Goal: Task Accomplishment & Management: Manage account settings

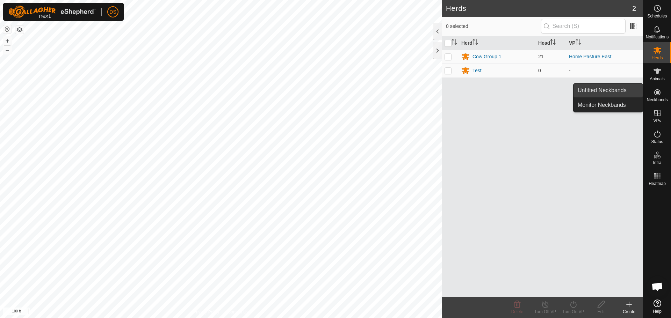
click at [621, 92] on link "Unfitted Neckbands" at bounding box center [607, 90] width 69 height 14
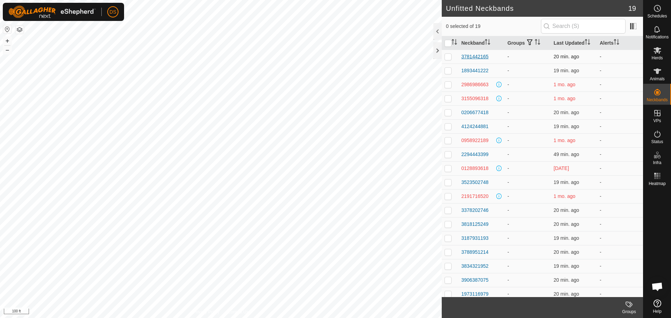
click at [474, 54] on div "3781442165" at bounding box center [474, 56] width 27 height 7
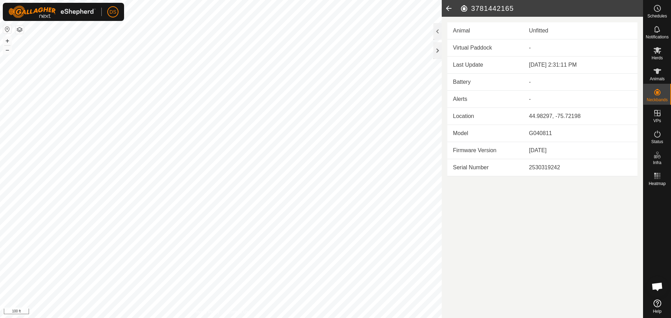
click at [449, 4] on icon at bounding box center [449, 8] width 14 height 17
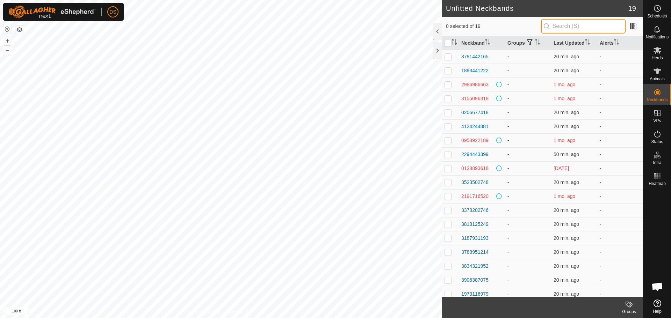
click at [555, 24] on input "text" at bounding box center [583, 26] width 85 height 15
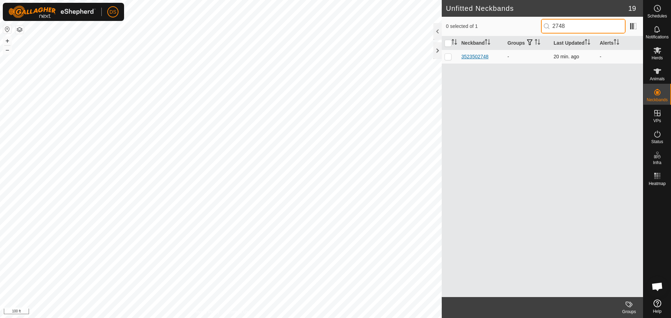
type input "2748"
click at [469, 59] on div "3523502748" at bounding box center [474, 56] width 27 height 7
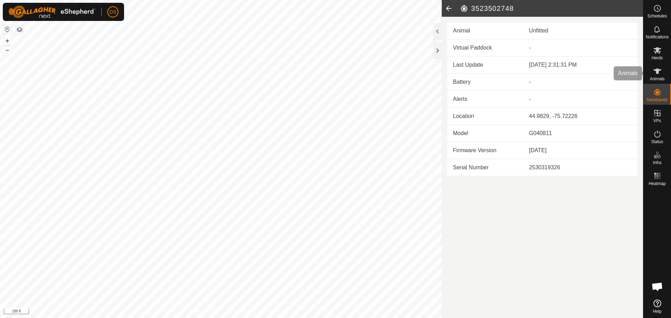
click at [651, 71] on es-animals-svg-icon at bounding box center [657, 71] width 13 height 11
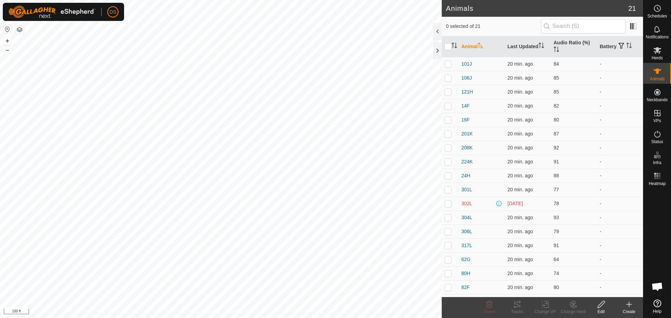
click at [622, 315] on div "Create" at bounding box center [629, 307] width 28 height 21
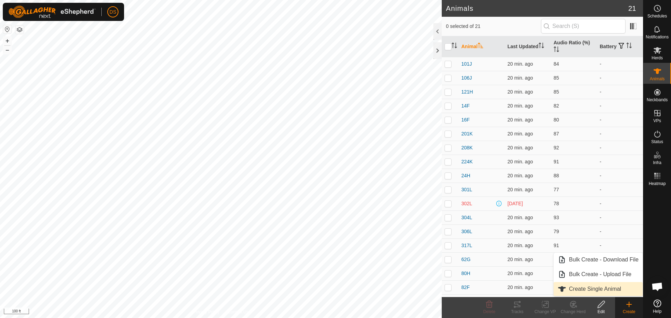
click at [609, 285] on link "Create Single Animal" at bounding box center [597, 289] width 89 height 14
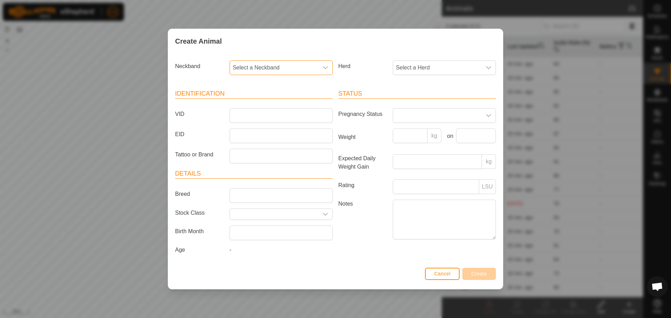
click at [261, 65] on span "Select a Neckband" at bounding box center [274, 68] width 88 height 14
type input "2748"
click at [251, 100] on li "3523502748" at bounding box center [281, 104] width 102 height 14
click at [239, 155] on input "Tattoo or Brand" at bounding box center [280, 156] width 103 height 15
click at [254, 117] on input "VID" at bounding box center [280, 115] width 103 height 15
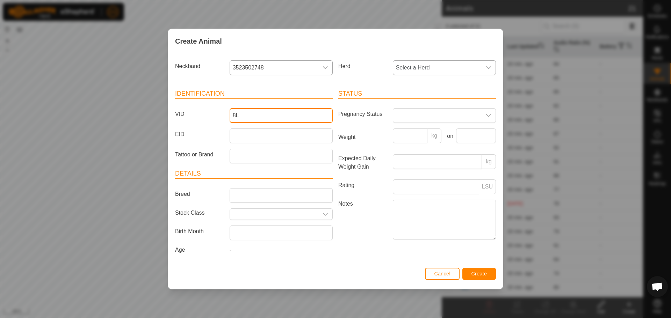
type input "8L"
click at [443, 71] on span "Select a Herd" at bounding box center [437, 68] width 88 height 14
click at [484, 274] on span "Create" at bounding box center [479, 274] width 16 height 6
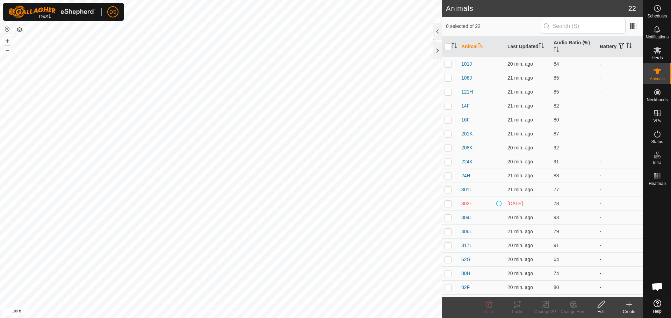
click at [628, 307] on icon at bounding box center [629, 304] width 8 height 8
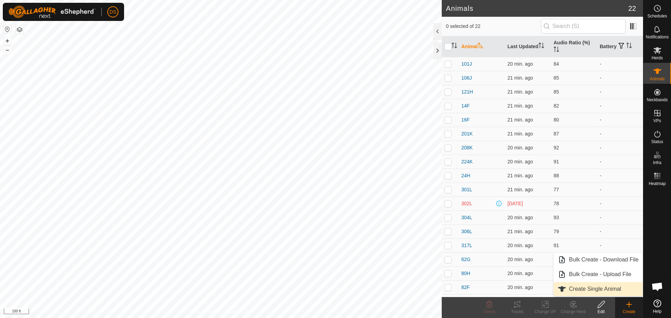
click at [616, 288] on link "Create Single Animal" at bounding box center [597, 289] width 89 height 14
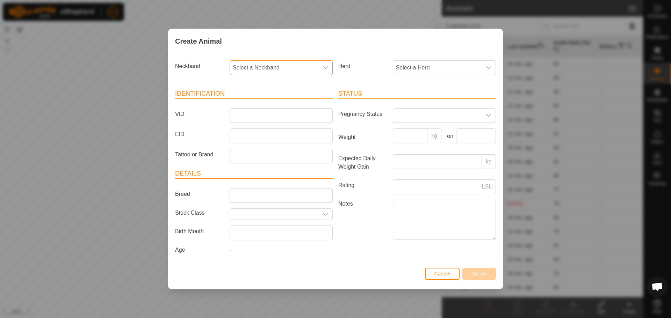
click at [287, 69] on span "Select a Neckband" at bounding box center [274, 68] width 88 height 14
type input "1214"
click at [262, 106] on li "3788951214" at bounding box center [281, 104] width 102 height 14
click at [249, 119] on input "VID" at bounding box center [280, 115] width 103 height 15
type input "35K"
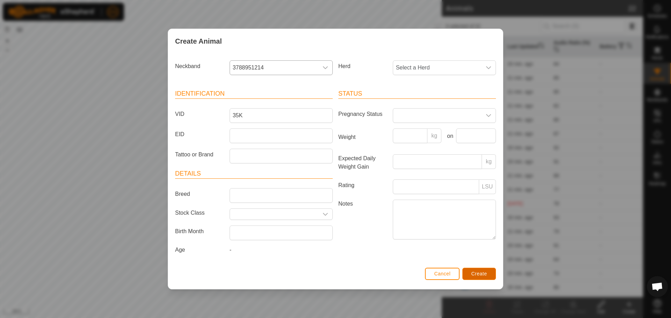
click at [477, 276] on span "Create" at bounding box center [479, 274] width 16 height 6
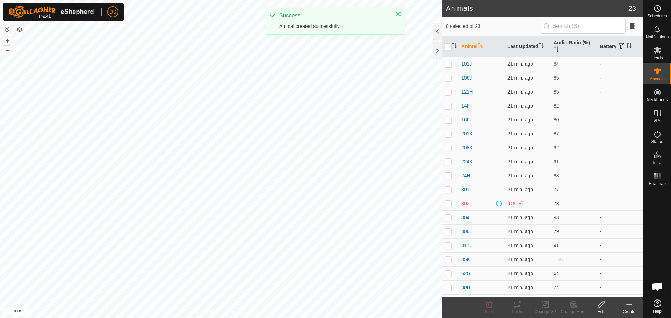
click at [626, 305] on icon at bounding box center [629, 304] width 8 height 8
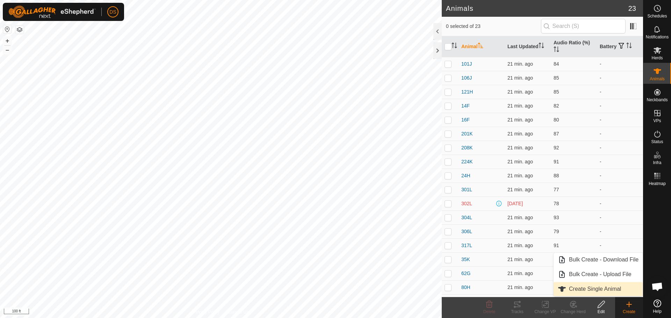
click at [579, 290] on link "Create Single Animal" at bounding box center [597, 289] width 89 height 14
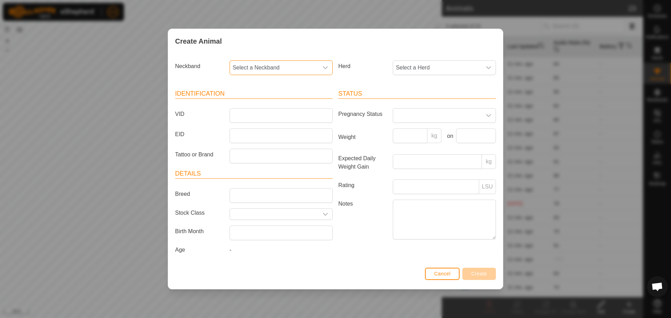
click at [296, 61] on span "Select a Neckband" at bounding box center [274, 68] width 88 height 14
type input "3399"
click at [243, 103] on li "2294443399" at bounding box center [281, 104] width 102 height 14
click at [245, 111] on input "VID" at bounding box center [280, 115] width 103 height 15
type input "420H"
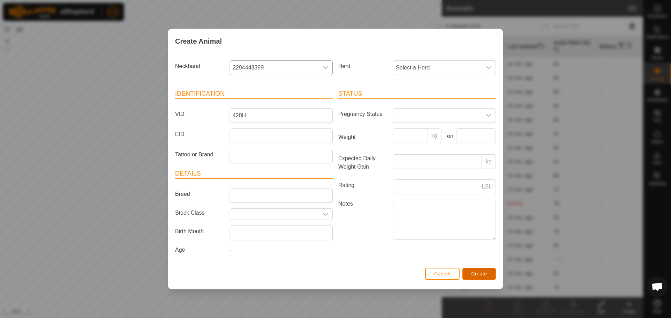
click at [484, 276] on span "Create" at bounding box center [479, 274] width 16 height 6
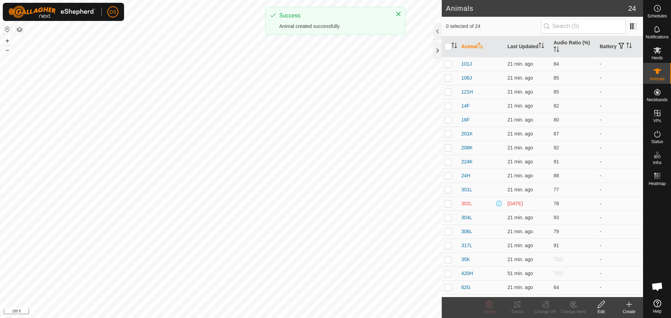
click at [630, 308] on icon at bounding box center [629, 304] width 8 height 8
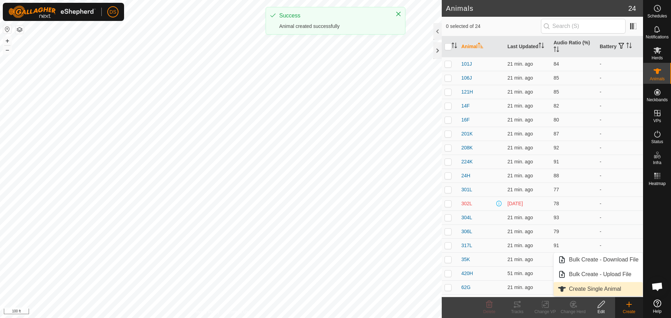
click at [575, 291] on link "Create Single Animal" at bounding box center [597, 289] width 89 height 14
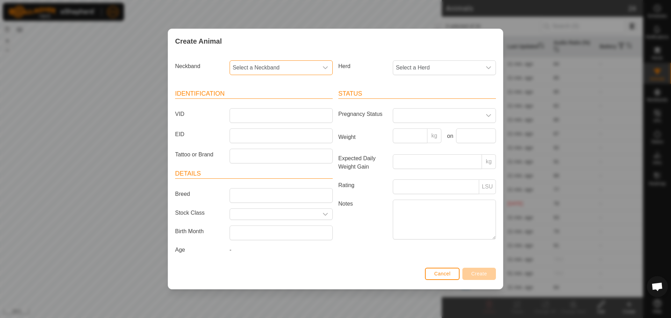
click at [283, 63] on span "Select a Neckband" at bounding box center [274, 68] width 88 height 14
type input "1952"
click at [256, 101] on li "3834321952" at bounding box center [281, 104] width 102 height 14
click at [247, 113] on input "VID" at bounding box center [280, 115] width 103 height 15
type input "12E"
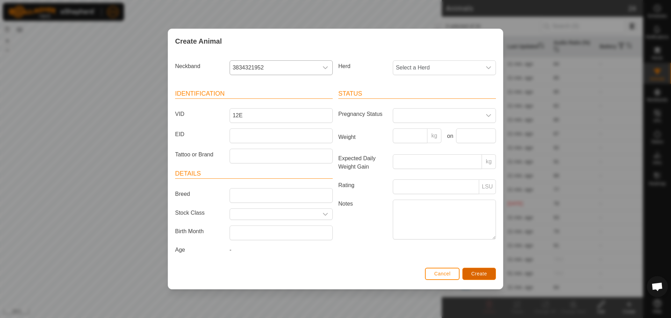
click at [480, 277] on span "Create" at bounding box center [479, 274] width 16 height 6
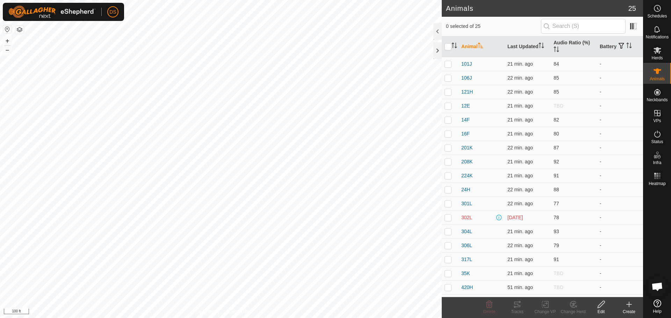
click at [630, 307] on icon at bounding box center [629, 304] width 8 height 8
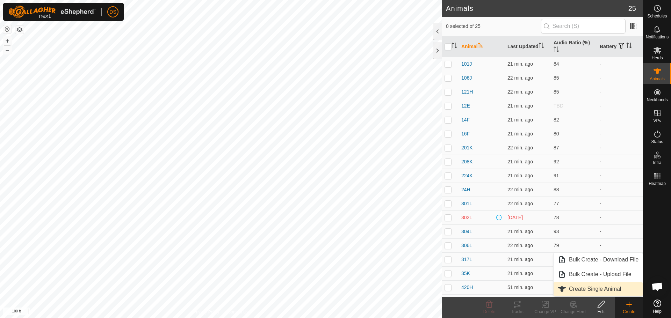
click at [581, 292] on link "Create Single Animal" at bounding box center [597, 289] width 89 height 14
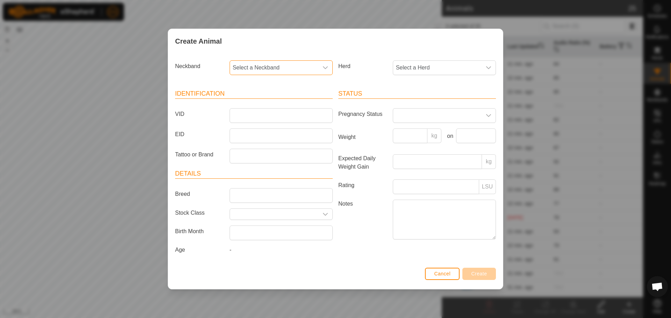
click at [274, 61] on span "Select a Neckband" at bounding box center [274, 68] width 88 height 14
type input "2746"
click at [250, 107] on li "3378202746" at bounding box center [281, 104] width 102 height 14
click at [247, 112] on input "VID" at bounding box center [280, 115] width 103 height 15
type input "1H"
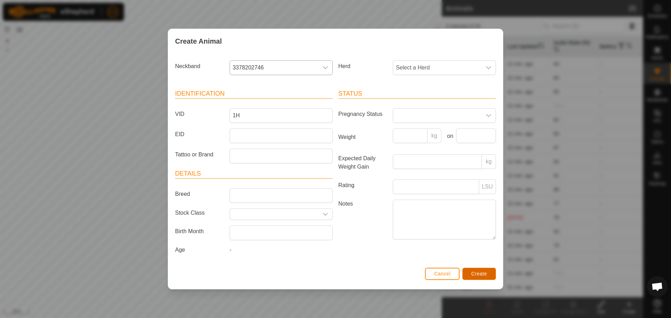
click at [475, 278] on button "Create" at bounding box center [479, 274] width 34 height 12
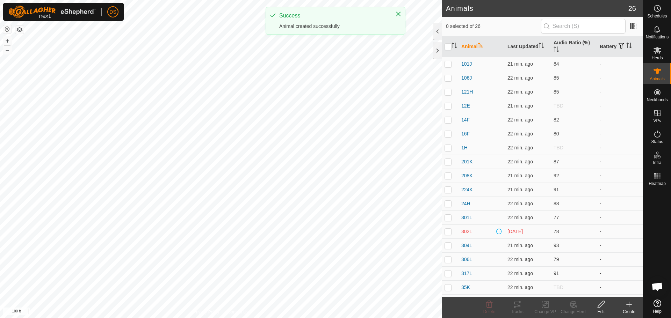
click at [626, 309] on div "Create" at bounding box center [629, 312] width 28 height 6
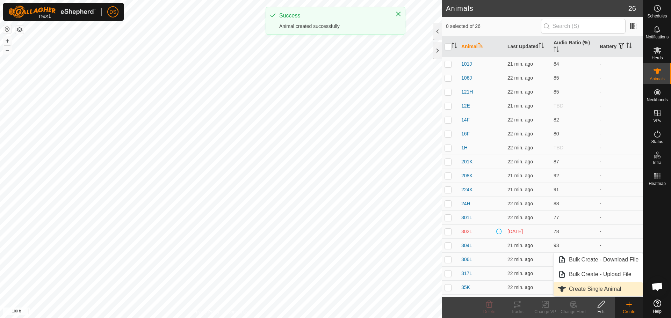
click at [600, 290] on link "Create Single Animal" at bounding box center [597, 289] width 89 height 14
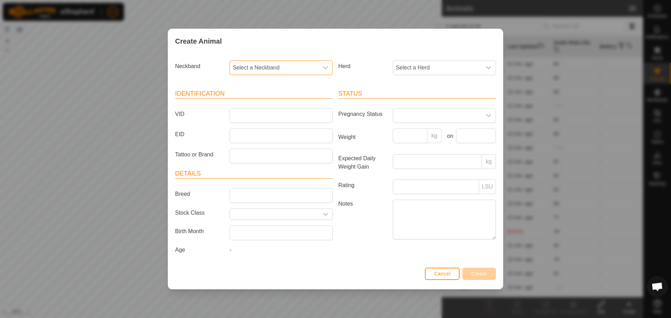
click at [310, 65] on span "Select a Neckband" at bounding box center [274, 68] width 88 height 14
type input "2"
type input "1"
type input "7075"
click at [263, 99] on li "3906387075" at bounding box center [281, 104] width 102 height 14
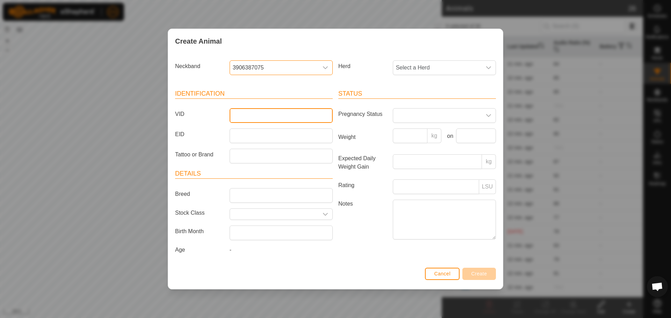
click at [242, 116] on input "VID" at bounding box center [280, 115] width 103 height 15
type input "230H"
click at [482, 274] on span "Create" at bounding box center [479, 274] width 16 height 6
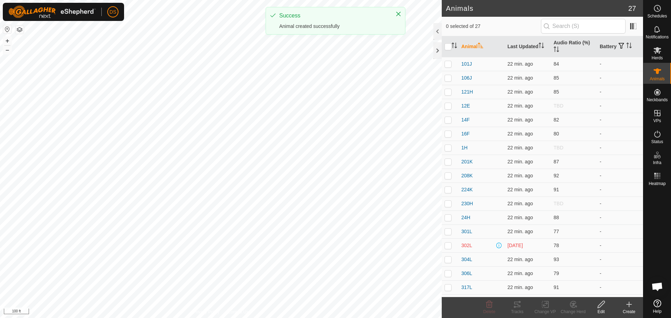
click at [632, 311] on div "Create" at bounding box center [629, 312] width 28 height 6
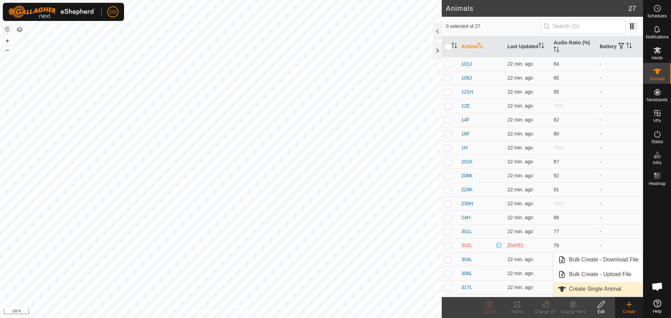
click at [571, 285] on link "Create Single Animal" at bounding box center [597, 289] width 89 height 14
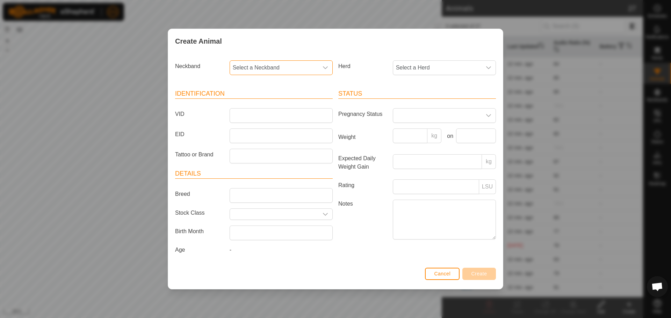
click at [275, 67] on span "Select a Neckband" at bounding box center [274, 68] width 88 height 14
type input "2165"
click at [270, 108] on li "3781442165" at bounding box center [281, 104] width 102 height 14
click at [267, 111] on input "VID" at bounding box center [280, 115] width 103 height 15
type input "[PERSON_NAME]"
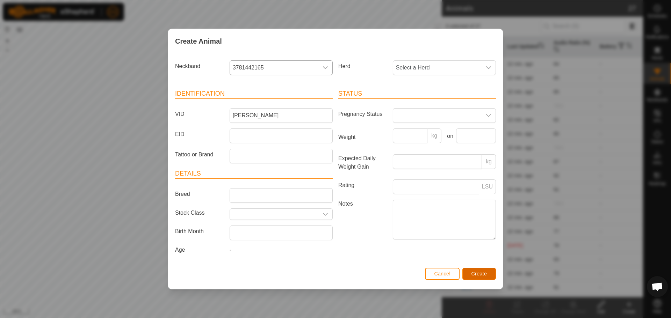
click at [482, 273] on span "Create" at bounding box center [479, 274] width 16 height 6
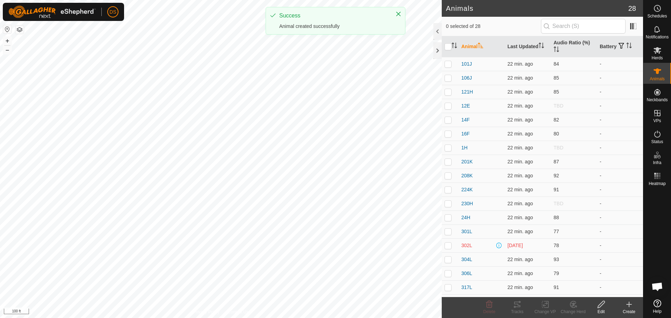
click at [629, 305] on icon at bounding box center [629, 304] width 0 height 5
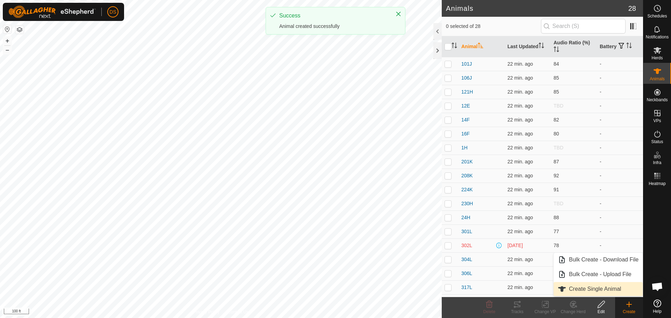
click at [589, 291] on link "Create Single Animal" at bounding box center [597, 289] width 89 height 14
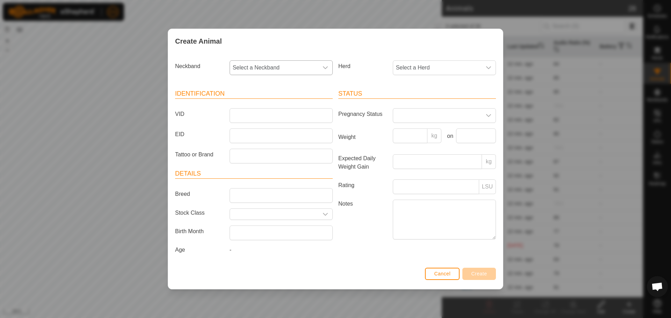
click at [278, 66] on span "Select a Neckband" at bounding box center [274, 68] width 88 height 14
type input "119"
click at [278, 99] on li "3187931193" at bounding box center [281, 104] width 102 height 14
click at [260, 113] on input "VID" at bounding box center [280, 115] width 103 height 15
type input "6L"
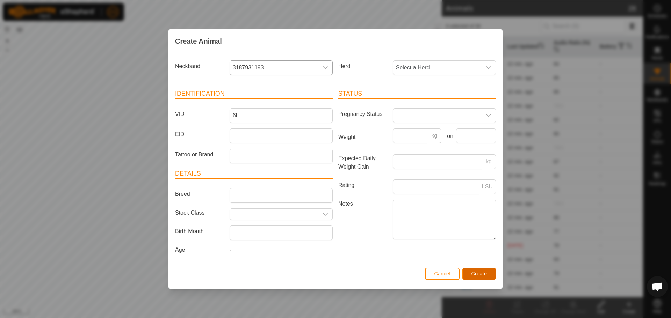
click at [472, 272] on span "Create" at bounding box center [479, 274] width 16 height 6
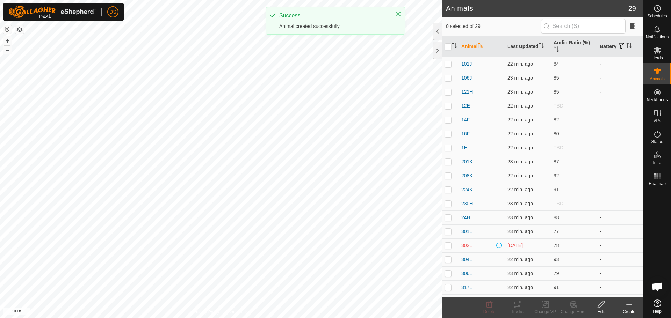
click at [627, 307] on icon at bounding box center [629, 304] width 8 height 8
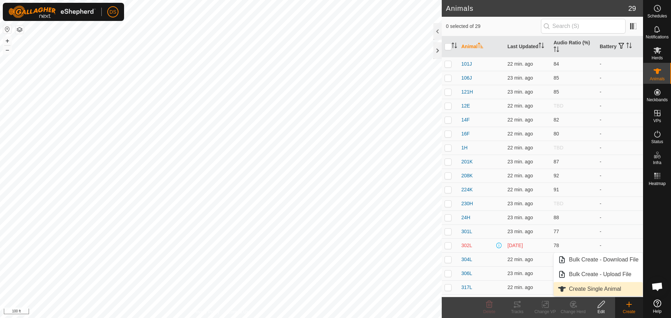
click at [571, 288] on link "Create Single Animal" at bounding box center [597, 289] width 89 height 14
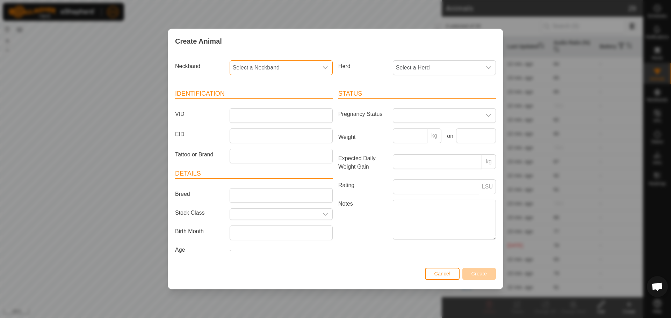
click at [271, 71] on span "Select a Neckband" at bounding box center [274, 68] width 88 height 14
type input "488"
click at [261, 100] on li "4124244881" at bounding box center [281, 104] width 102 height 14
click at [248, 118] on input "VID" at bounding box center [280, 115] width 103 height 15
type input "Frenchie"
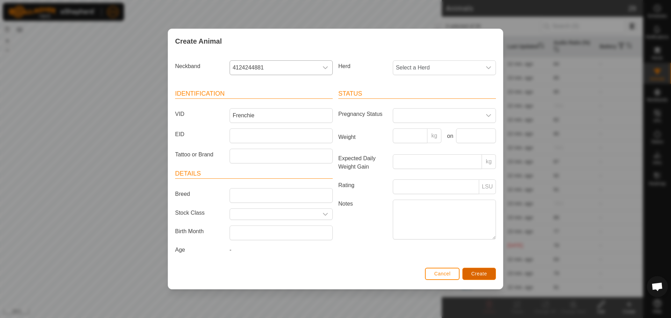
click at [475, 270] on button "Create" at bounding box center [479, 274] width 34 height 12
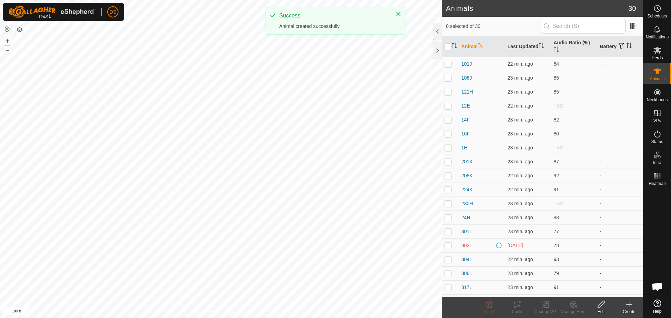
click at [634, 307] on create-svg-icon at bounding box center [629, 304] width 28 height 8
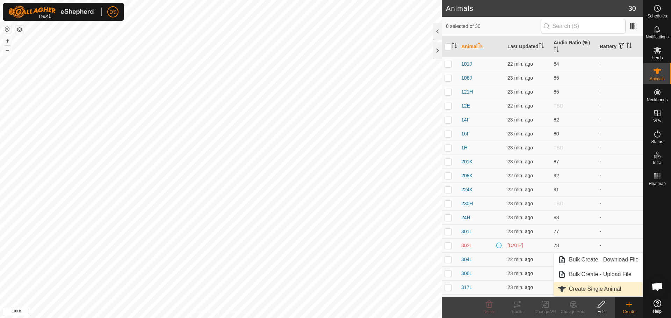
click at [598, 292] on link "Create Single Animal" at bounding box center [597, 289] width 89 height 14
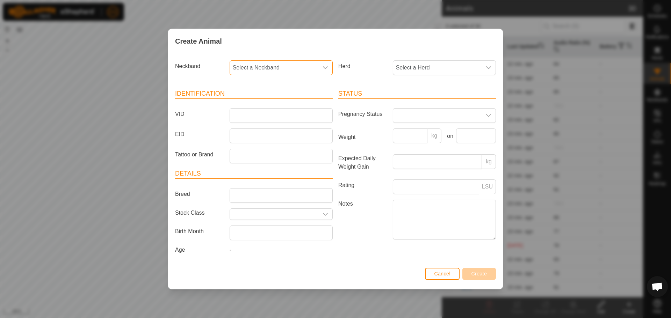
click at [247, 70] on span "Select a Neckband" at bounding box center [274, 68] width 88 height 14
type input "418"
click at [255, 103] on li "0206677418" at bounding box center [281, 104] width 102 height 14
click at [248, 114] on input "VID" at bounding box center [280, 115] width 103 height 15
type input "109J"
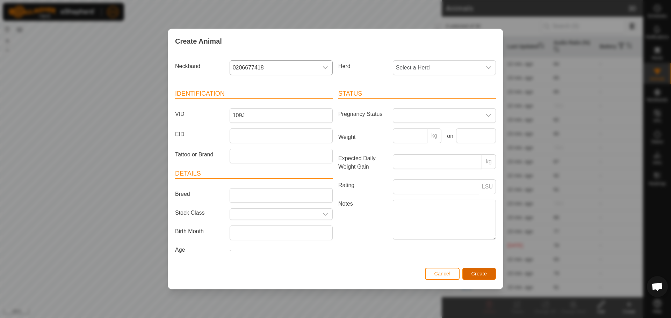
click at [475, 275] on span "Create" at bounding box center [479, 274] width 16 height 6
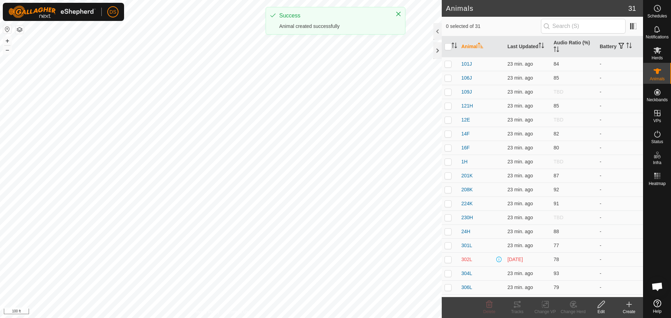
drag, startPoint x: 633, startPoint y: 310, endPoint x: 626, endPoint y: 308, distance: 7.0
click at [633, 309] on div "Create" at bounding box center [629, 312] width 28 height 6
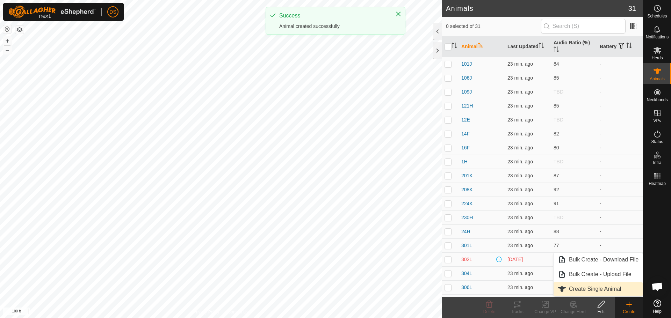
click at [596, 291] on link "Create Single Animal" at bounding box center [597, 289] width 89 height 14
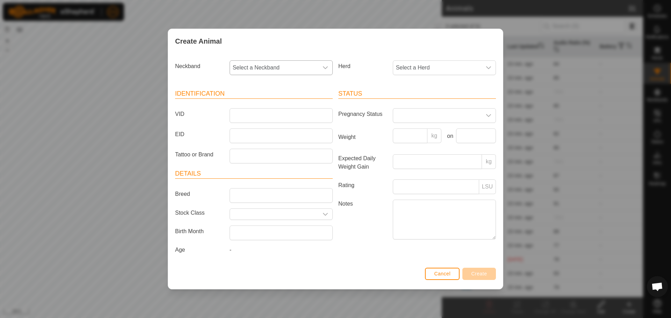
click at [278, 66] on span "Select a Neckband" at bounding box center [274, 68] width 88 height 14
type input "5249"
click at [266, 101] on li "3818125249" at bounding box center [281, 104] width 102 height 14
click at [257, 111] on input "VID" at bounding box center [280, 115] width 103 height 15
type input "[PERSON_NAME]"
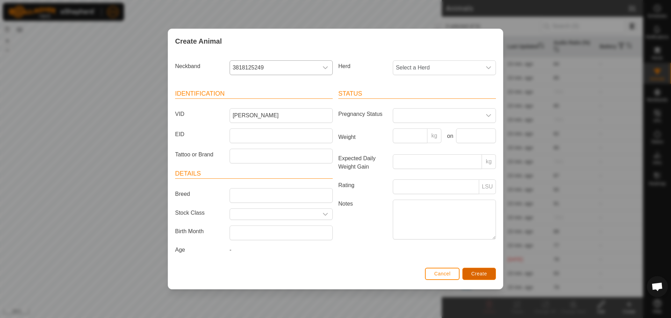
click at [491, 272] on button "Create" at bounding box center [479, 274] width 34 height 12
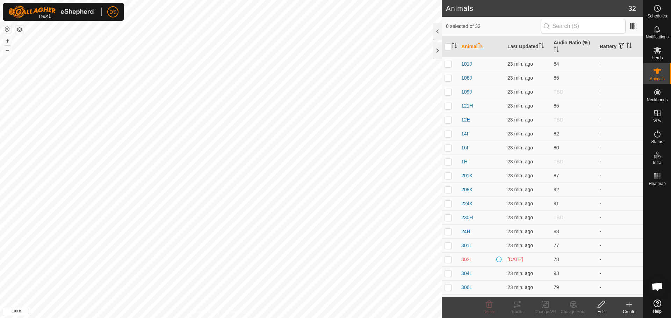
click at [628, 308] on icon at bounding box center [629, 304] width 8 height 8
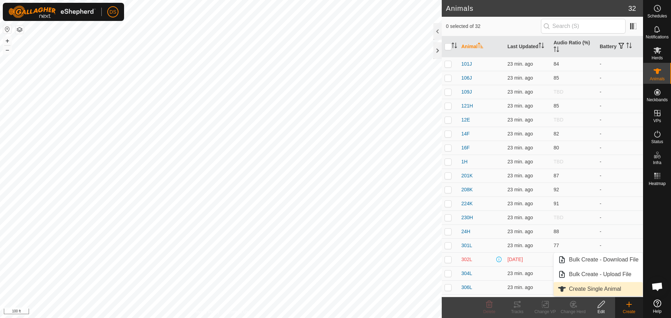
click at [571, 292] on link "Create Single Animal" at bounding box center [597, 289] width 89 height 14
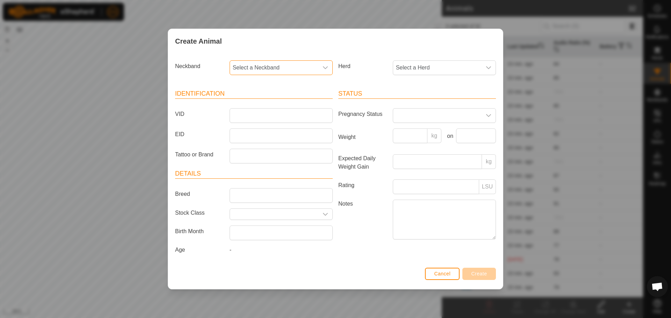
click at [271, 70] on span "Select a Neckband" at bounding box center [274, 68] width 88 height 14
type input "1222"
click at [262, 102] on li "1893441222" at bounding box center [281, 104] width 102 height 14
click at [246, 116] on input "VID" at bounding box center [280, 115] width 103 height 15
type input "204K"
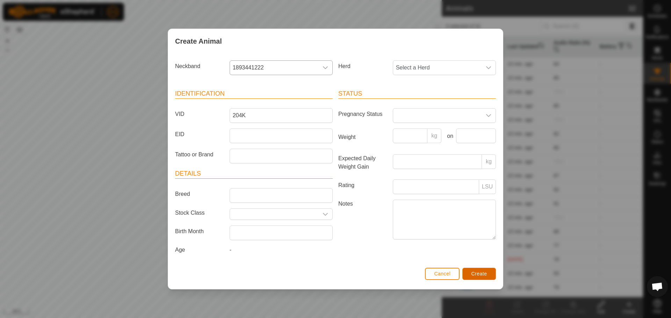
click at [487, 270] on button "Create" at bounding box center [479, 274] width 34 height 12
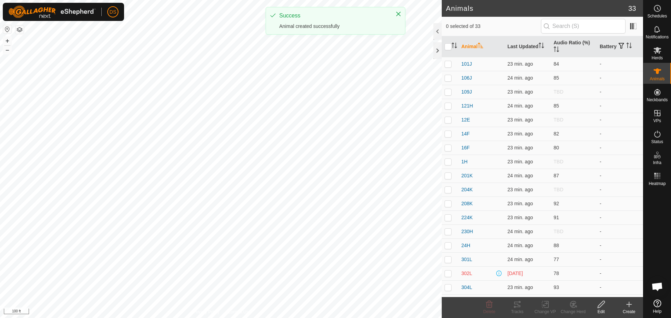
click at [632, 306] on icon at bounding box center [629, 304] width 8 height 8
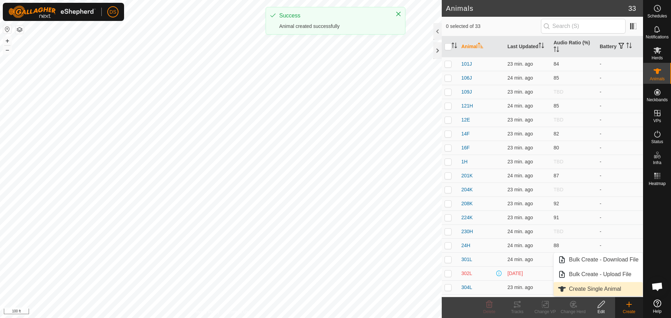
click at [580, 289] on link "Create Single Animal" at bounding box center [597, 289] width 89 height 14
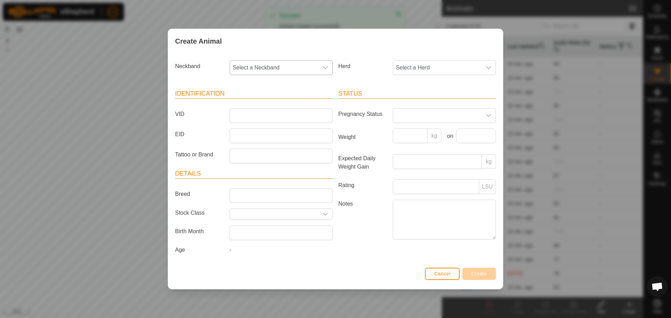
click at [267, 66] on span "Select a Neckband" at bounding box center [274, 68] width 88 height 14
type input "979"
click at [265, 97] on li "1973116979" at bounding box center [281, 104] width 102 height 14
click at [239, 115] on input "VID" at bounding box center [280, 115] width 103 height 15
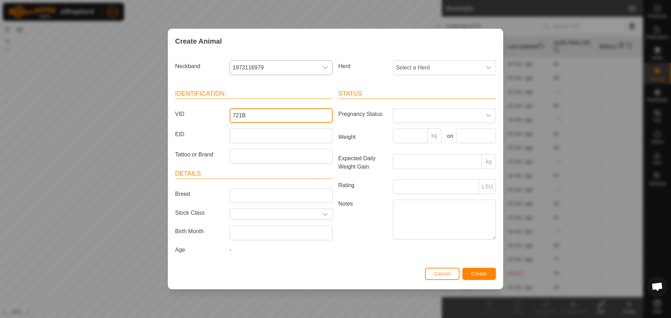
type input "721B"
click at [477, 274] on span "Create" at bounding box center [479, 274] width 16 height 6
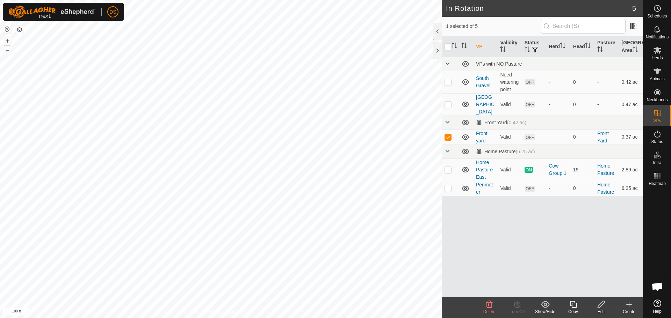
click at [600, 311] on div "Edit" at bounding box center [601, 312] width 28 height 6
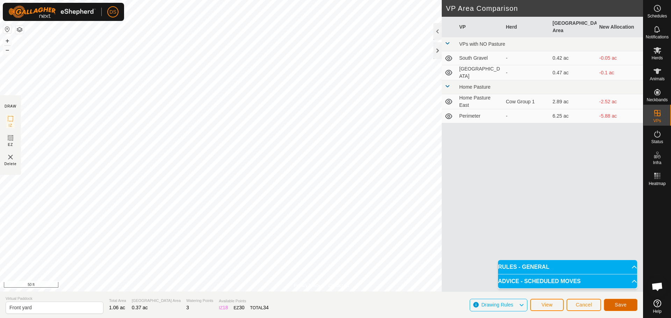
click at [631, 307] on button "Save" at bounding box center [621, 305] width 34 height 12
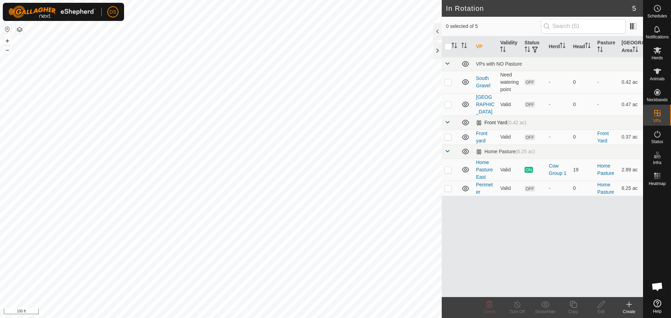
checkbox input "true"
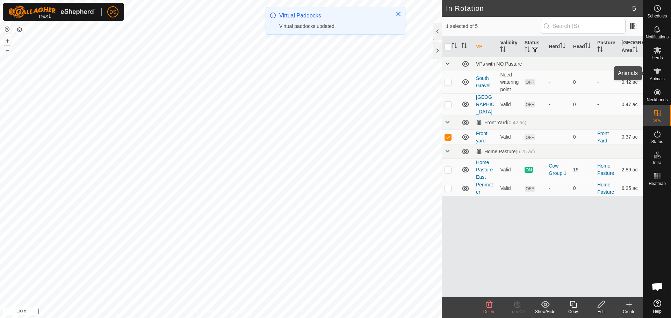
click at [654, 80] on span "Animals" at bounding box center [656, 79] width 15 height 4
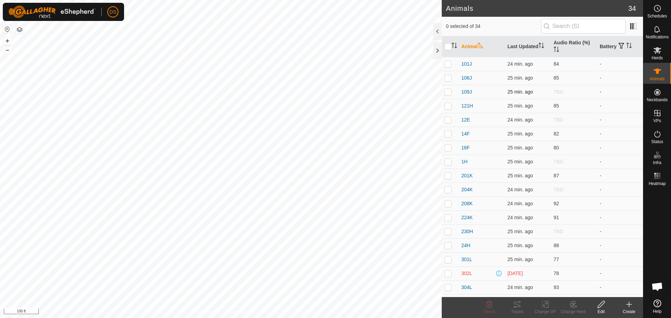
click at [447, 92] on p-checkbox at bounding box center [447, 92] width 7 height 6
checkbox input "true"
click at [451, 118] on p-checkbox at bounding box center [447, 120] width 7 height 6
checkbox input "true"
click at [447, 162] on p-checkbox at bounding box center [447, 162] width 7 height 6
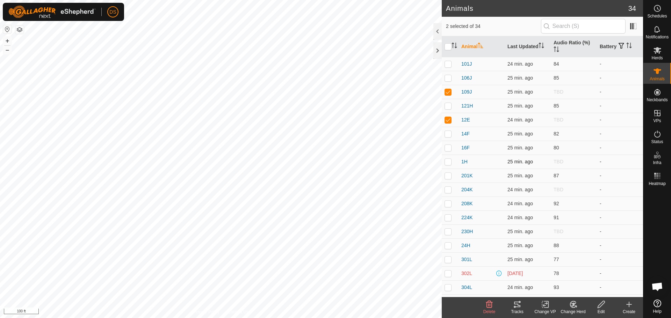
checkbox input "true"
click at [448, 189] on p-checkbox at bounding box center [447, 190] width 7 height 6
checkbox input "true"
click at [451, 231] on p-checkbox at bounding box center [447, 232] width 7 height 6
checkbox input "true"
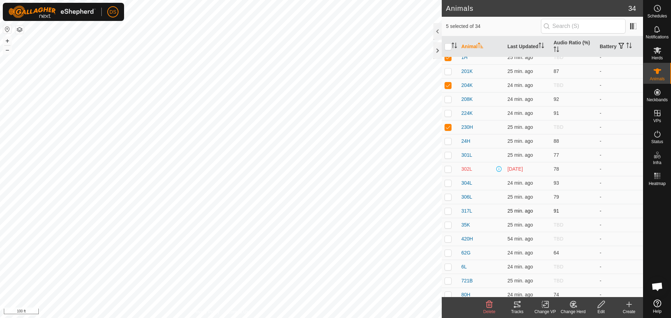
scroll to position [105, 0]
click at [448, 224] on p-checkbox at bounding box center [447, 225] width 7 height 6
checkbox input "true"
click at [450, 237] on p-checkbox at bounding box center [447, 239] width 7 height 6
checkbox input "true"
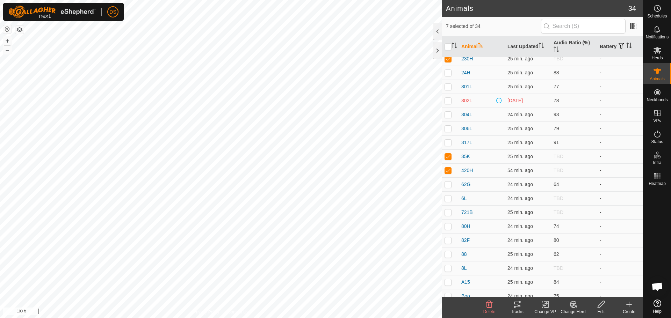
scroll to position [175, 0]
drag, startPoint x: 446, startPoint y: 197, endPoint x: 453, endPoint y: 200, distance: 7.2
click at [448, 197] on p-checkbox at bounding box center [447, 197] width 7 height 6
checkbox input "true"
click at [448, 210] on p-checkbox at bounding box center [447, 211] width 7 height 6
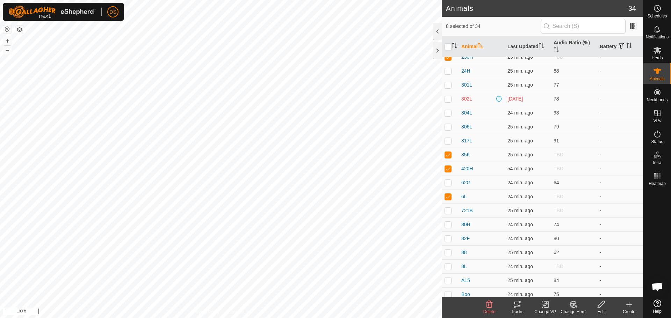
checkbox input "true"
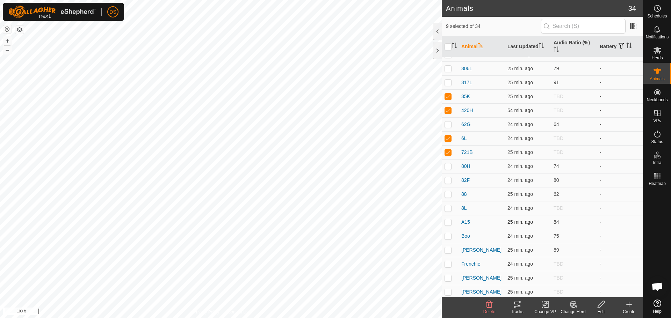
scroll to position [235, 0]
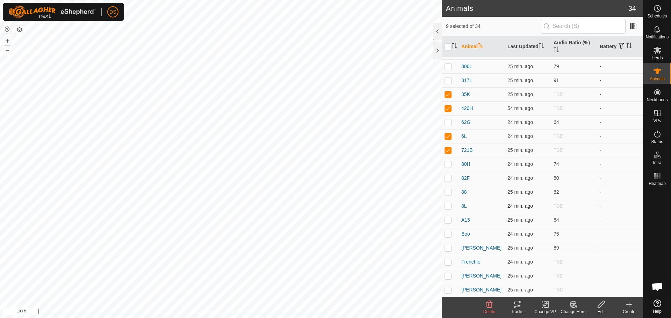
click at [444, 207] on p-checkbox at bounding box center [447, 206] width 7 height 6
checkbox input "true"
click at [445, 261] on p-checkbox at bounding box center [447, 262] width 7 height 6
checkbox input "true"
click at [449, 276] on p-checkbox at bounding box center [447, 276] width 7 height 6
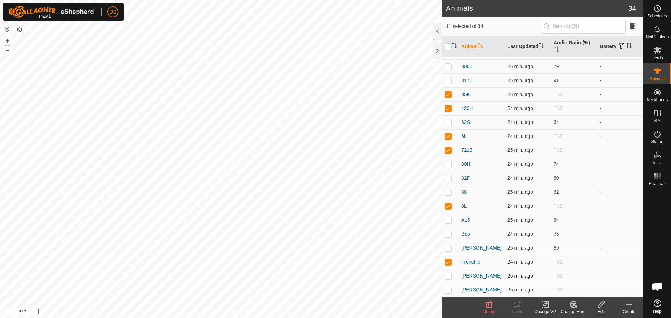
checkbox input "true"
click at [446, 289] on p-checkbox at bounding box center [447, 290] width 7 height 6
checkbox input "true"
click at [542, 306] on icon at bounding box center [544, 304] width 5 height 5
click at [563, 276] on link "Choose VP..." at bounding box center [565, 275] width 69 height 14
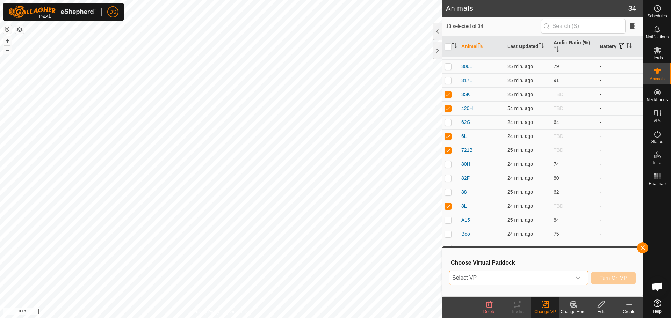
click at [520, 282] on span "Select VP" at bounding box center [510, 278] width 122 height 14
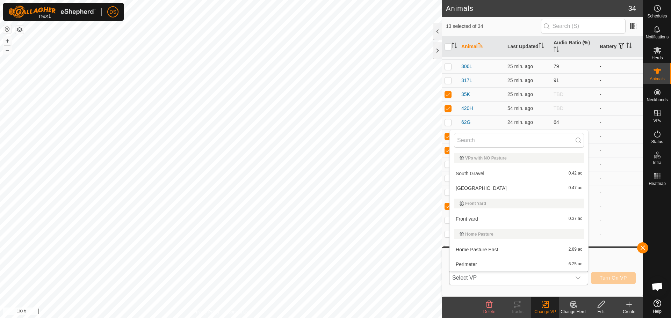
click at [497, 215] on li "Front yard 0.37 ac" at bounding box center [519, 219] width 138 height 14
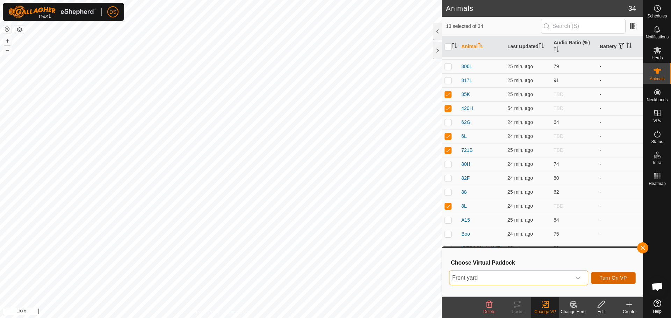
click at [618, 280] on span "Turn On VP" at bounding box center [612, 278] width 27 height 6
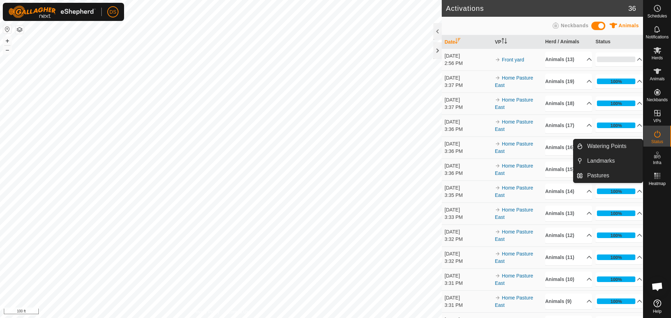
click at [436, 29] on div at bounding box center [437, 31] width 8 height 17
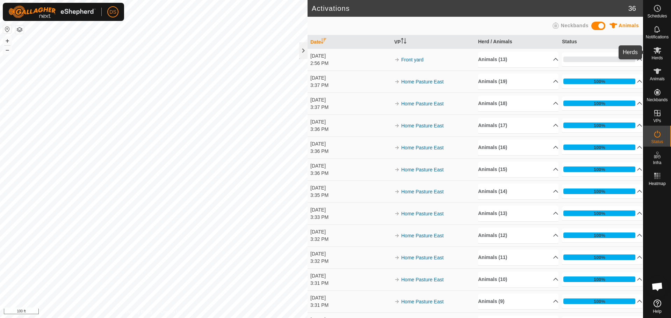
click at [655, 50] on icon at bounding box center [657, 50] width 8 height 8
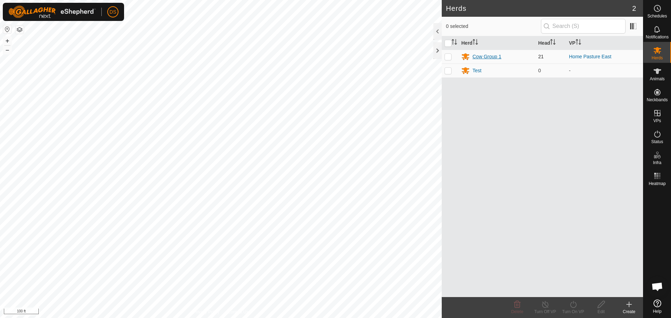
click at [482, 57] on div "Cow Group 1" at bounding box center [486, 56] width 29 height 7
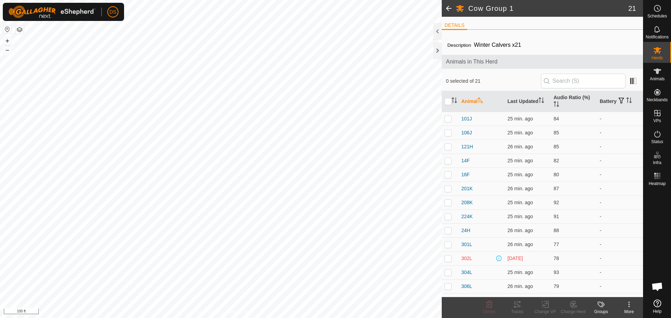
drag, startPoint x: 435, startPoint y: 31, endPoint x: 465, endPoint y: 36, distance: 30.8
click at [435, 31] on div at bounding box center [437, 31] width 8 height 17
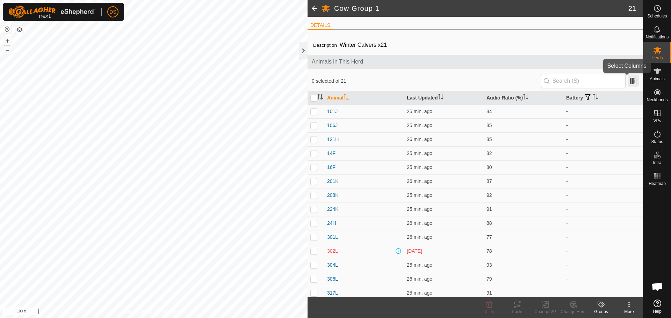
click at [631, 82] on span at bounding box center [632, 80] width 11 height 11
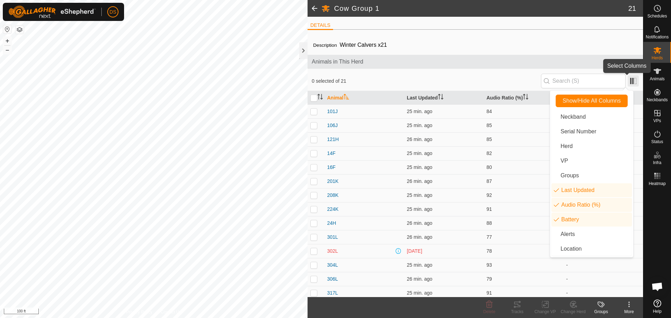
click at [630, 79] on span at bounding box center [632, 80] width 11 height 11
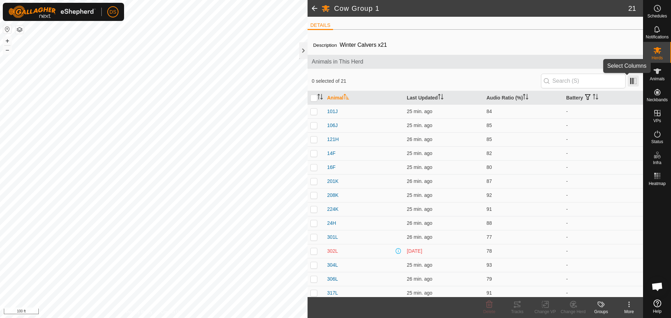
click at [627, 80] on span at bounding box center [632, 80] width 11 height 11
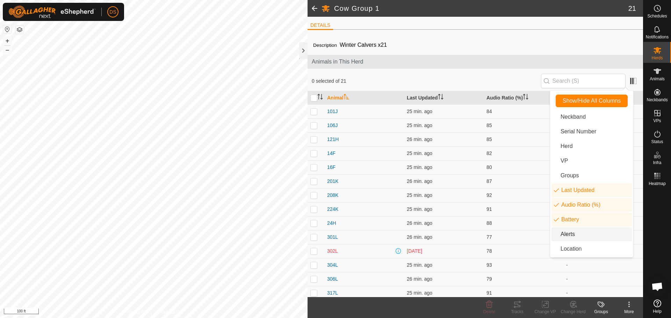
click at [566, 237] on li "Alerts" at bounding box center [591, 234] width 80 height 14
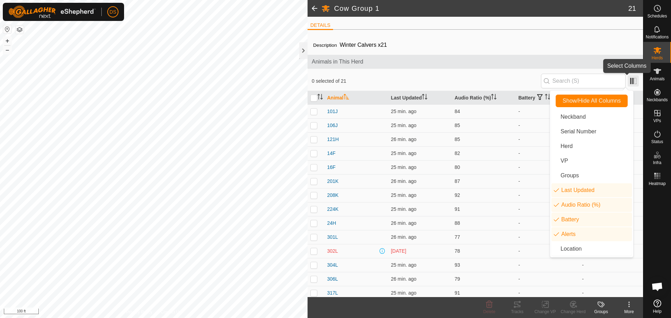
click at [627, 83] on span at bounding box center [632, 80] width 11 height 11
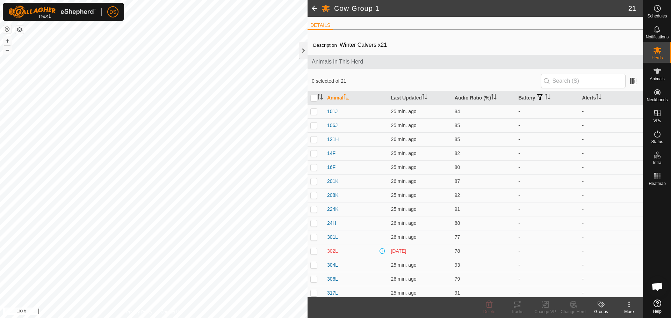
click at [314, 9] on span at bounding box center [314, 8] width 14 height 17
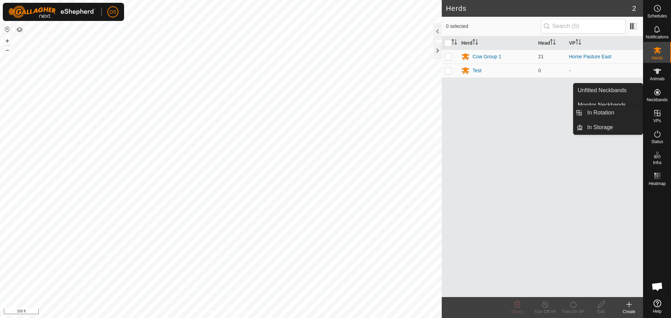
click at [653, 116] on icon at bounding box center [657, 113] width 8 height 8
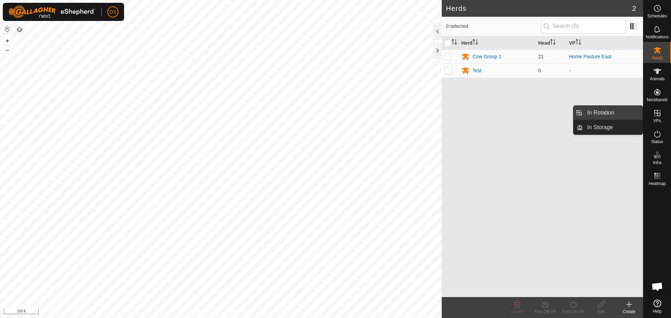
click at [623, 114] on link "In Rotation" at bounding box center [613, 113] width 60 height 14
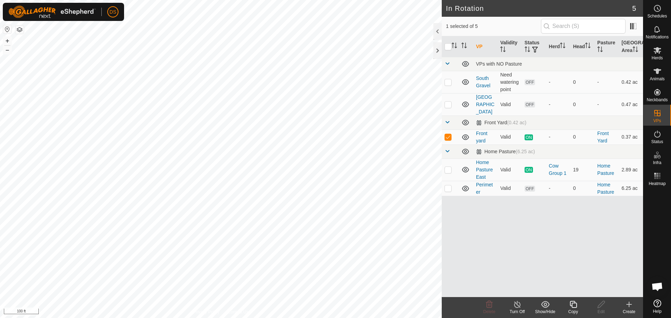
click at [483, 131] on link "Front yard" at bounding box center [482, 137] width 12 height 13
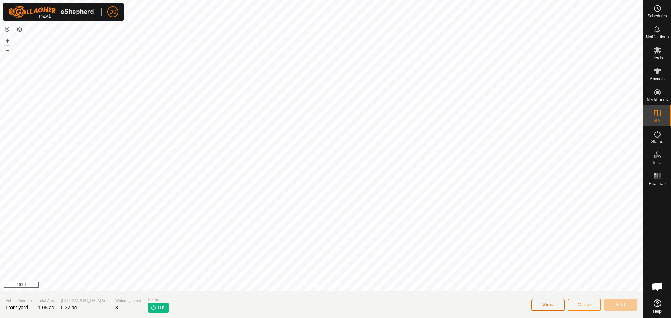
click at [546, 304] on span "View" at bounding box center [547, 305] width 11 height 6
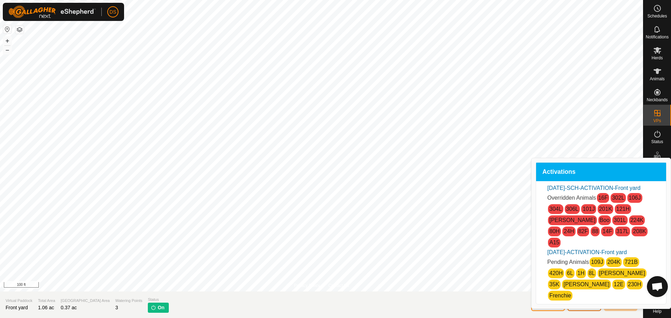
click at [582, 307] on span "Close" at bounding box center [583, 305] width 13 height 6
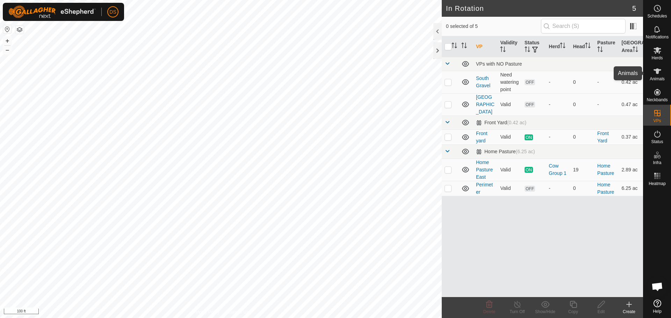
click at [655, 73] on icon at bounding box center [657, 71] width 8 height 8
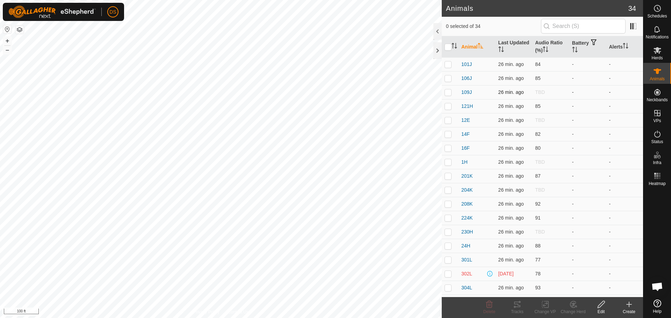
click at [448, 91] on p-checkbox at bounding box center [447, 92] width 7 height 6
checkbox input "true"
click at [452, 119] on td at bounding box center [450, 120] width 17 height 14
checkbox input "true"
click at [447, 163] on p-checkbox at bounding box center [447, 162] width 7 height 6
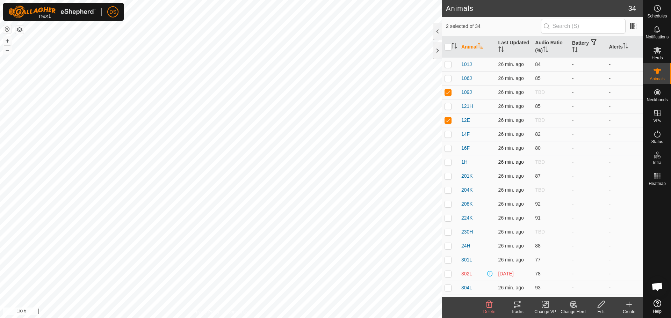
checkbox input "true"
click at [447, 189] on p-checkbox at bounding box center [447, 190] width 7 height 6
checkbox input "true"
click at [448, 232] on p-checkbox at bounding box center [447, 232] width 7 height 6
checkbox input "true"
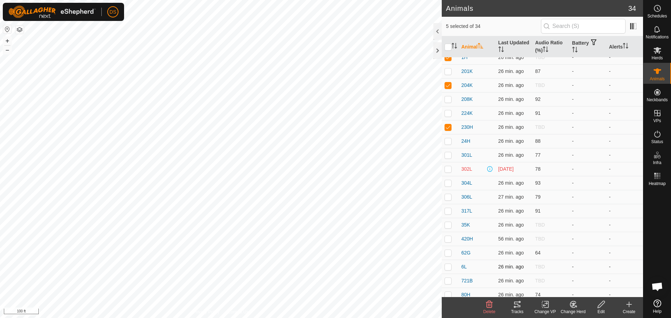
scroll to position [140, 0]
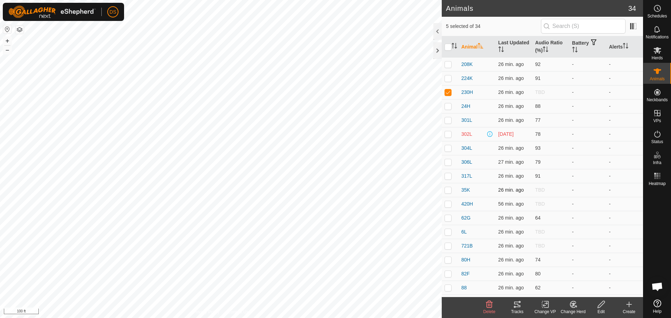
click at [450, 192] on p-checkbox at bounding box center [447, 190] width 7 height 6
checkbox input "true"
click at [446, 205] on p-checkbox at bounding box center [447, 204] width 7 height 6
checkbox input "true"
click at [450, 231] on p-checkbox at bounding box center [447, 232] width 7 height 6
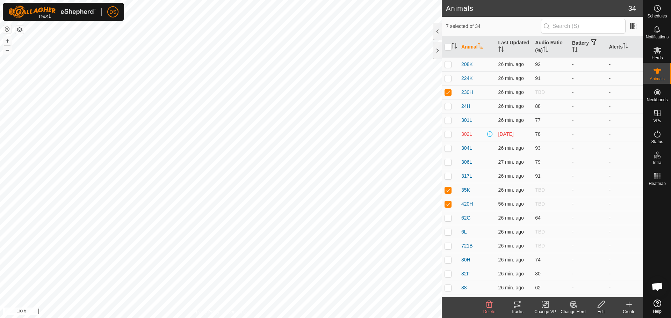
checkbox input "true"
click at [447, 246] on p-checkbox at bounding box center [447, 246] width 7 height 6
checkbox input "true"
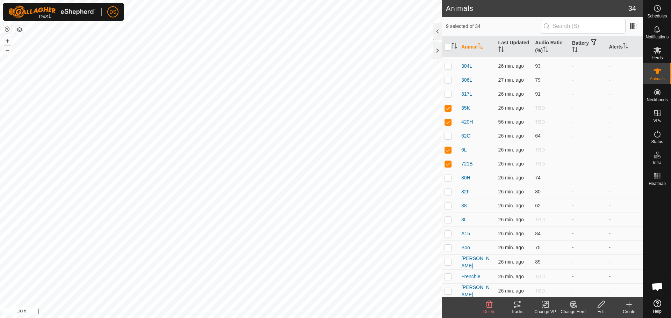
scroll to position [236, 0]
click at [448, 208] on p-checkbox at bounding box center [447, 206] width 7 height 6
checkbox input "true"
click at [450, 260] on p-checkbox at bounding box center [447, 263] width 7 height 6
checkbox input "true"
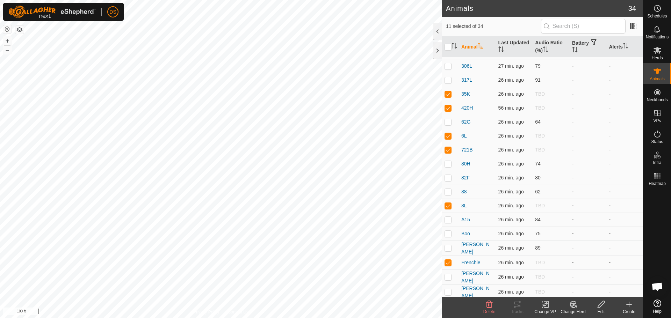
click at [446, 275] on p-checkbox at bounding box center [447, 277] width 7 height 6
checkbox input "true"
click at [447, 291] on p-checkbox at bounding box center [447, 292] width 7 height 6
checkbox input "true"
click at [576, 308] on icon at bounding box center [573, 304] width 9 height 8
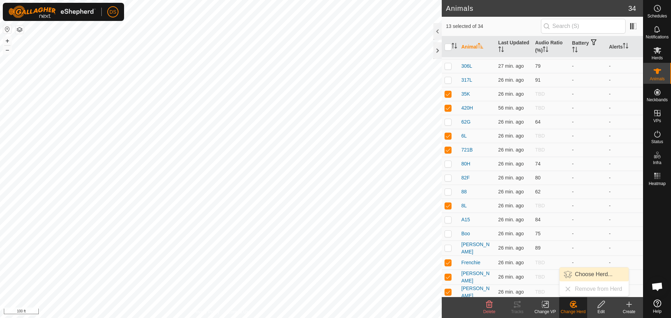
click at [592, 278] on link "Choose Herd..." at bounding box center [593, 275] width 69 height 14
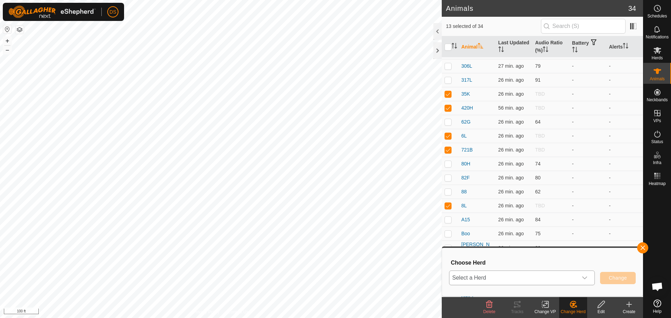
click at [579, 279] on div "dropdown trigger" at bounding box center [584, 278] width 14 height 14
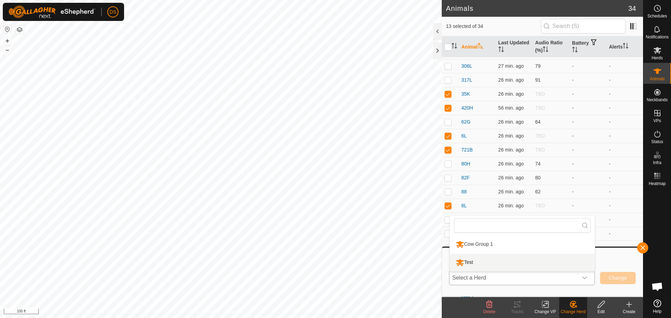
click at [539, 264] on li "Test" at bounding box center [522, 262] width 145 height 17
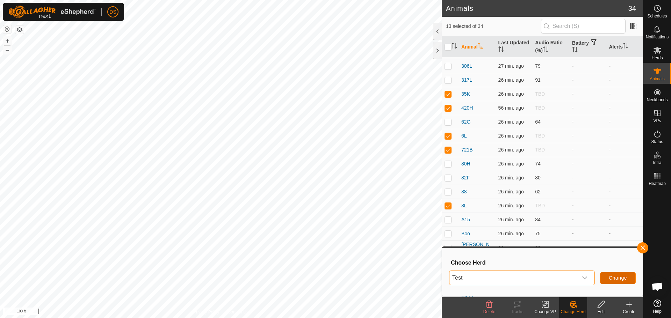
click at [617, 280] on span "Change" at bounding box center [617, 278] width 18 height 6
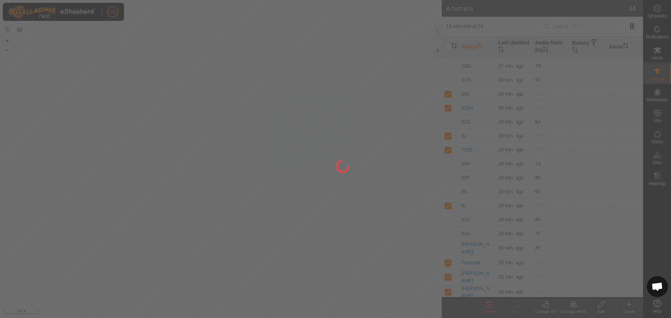
checkbox input "false"
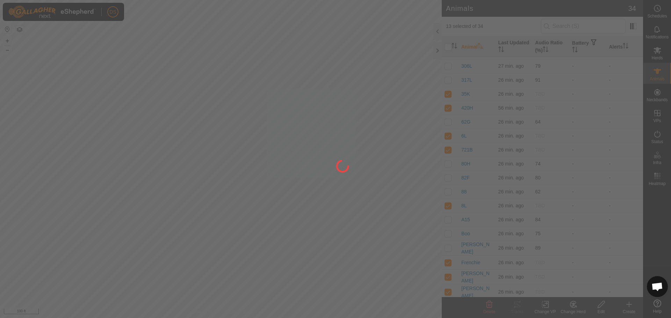
checkbox input "false"
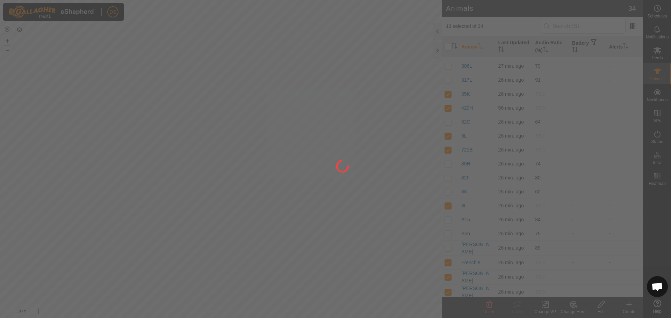
checkbox input "false"
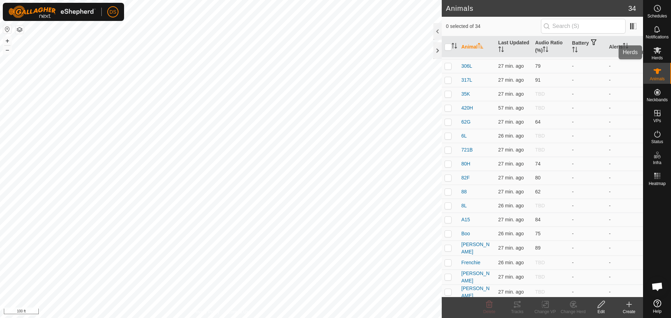
click at [659, 50] on icon at bounding box center [657, 50] width 8 height 8
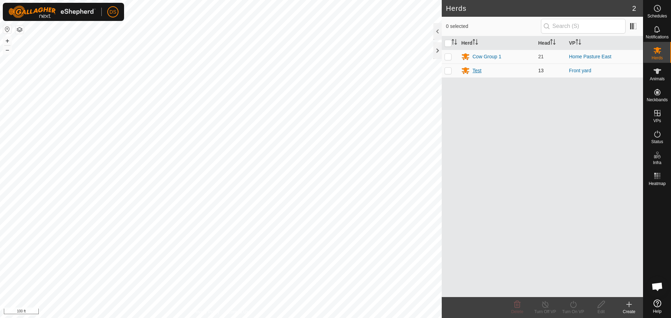
click at [477, 71] on div "Test" at bounding box center [476, 70] width 9 height 7
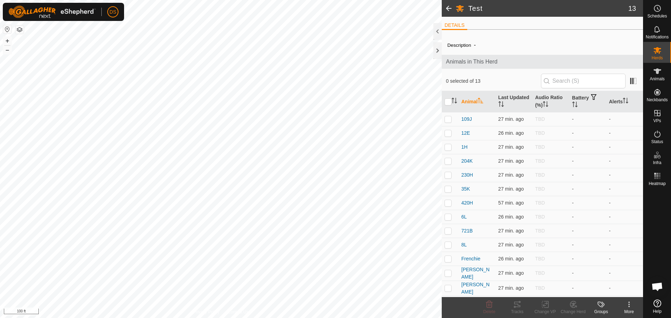
click at [632, 305] on icon at bounding box center [629, 304] width 8 height 8
click at [609, 290] on link "Edit Herd Detail" at bounding box center [607, 289] width 69 height 14
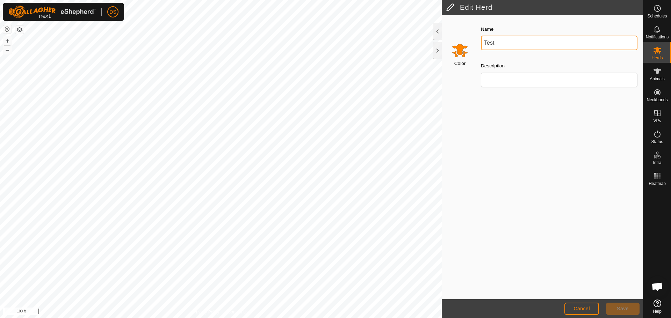
drag, startPoint x: 502, startPoint y: 42, endPoint x: 476, endPoint y: 40, distance: 25.6
click at [476, 40] on div "Name Test Description" at bounding box center [559, 58] width 168 height 79
type input "F"
type input "Later Calvers"
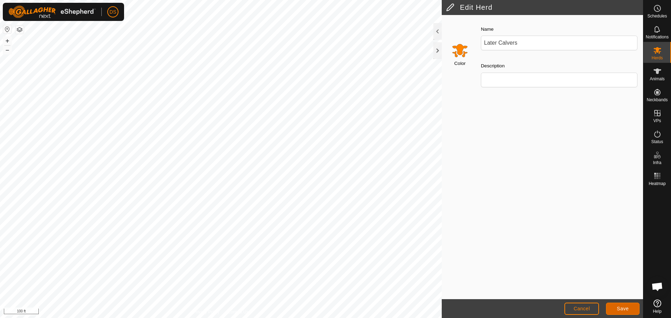
click at [616, 313] on button "Save" at bounding box center [623, 309] width 34 height 12
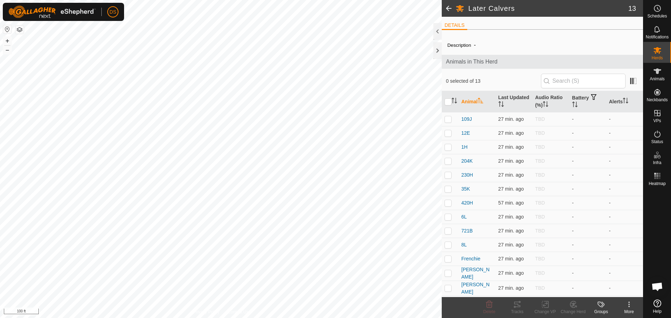
click at [446, 8] on span at bounding box center [449, 8] width 14 height 17
